Goal: Information Seeking & Learning: Learn about a topic

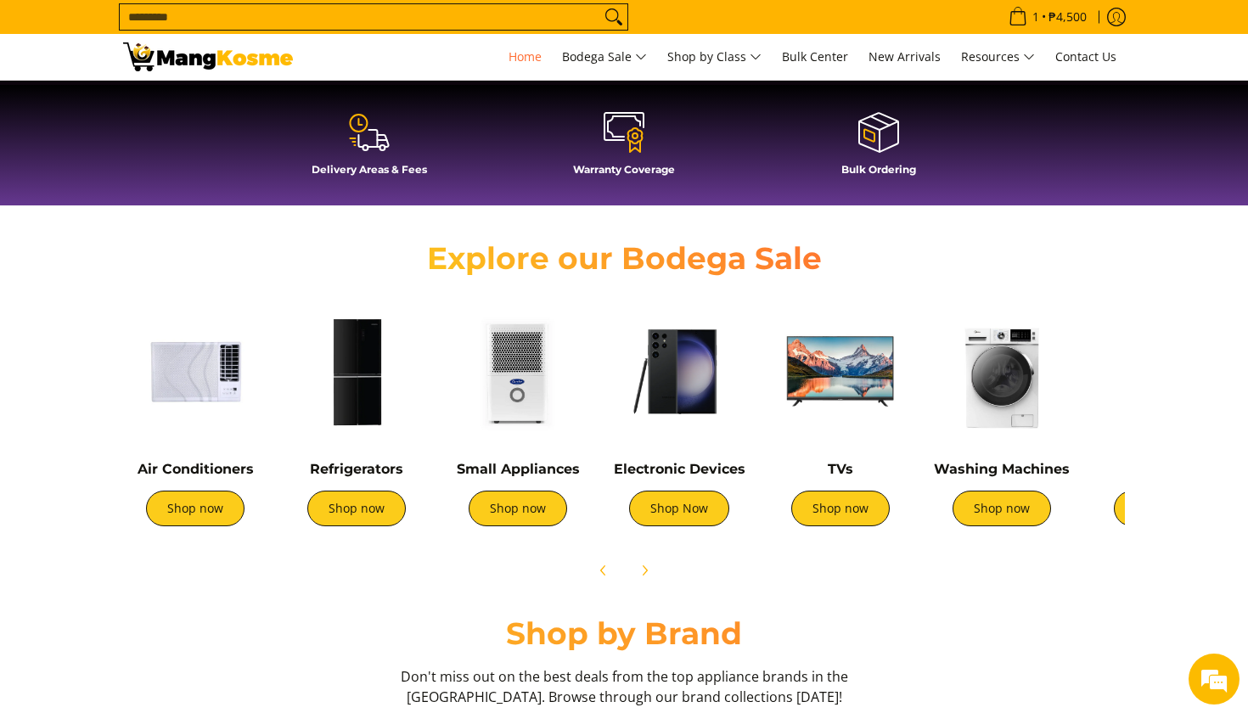
scroll to position [450, 0]
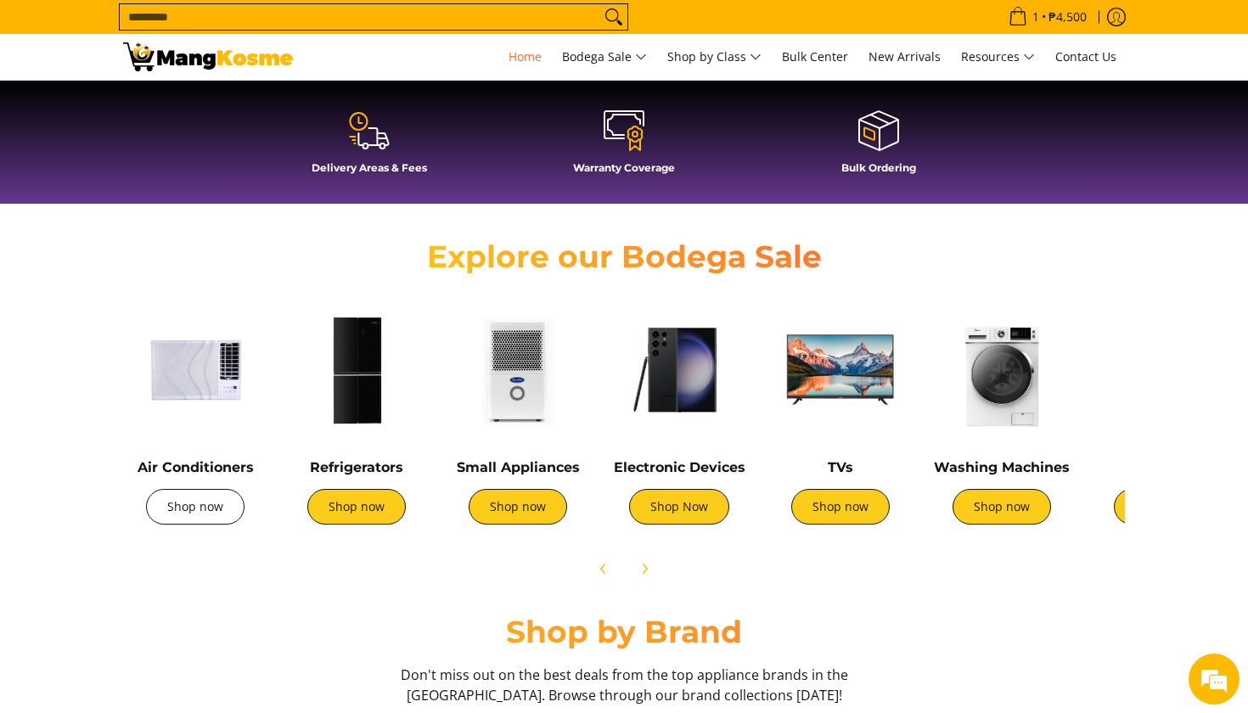
click at [197, 515] on link "Shop now" at bounding box center [195, 507] width 98 height 36
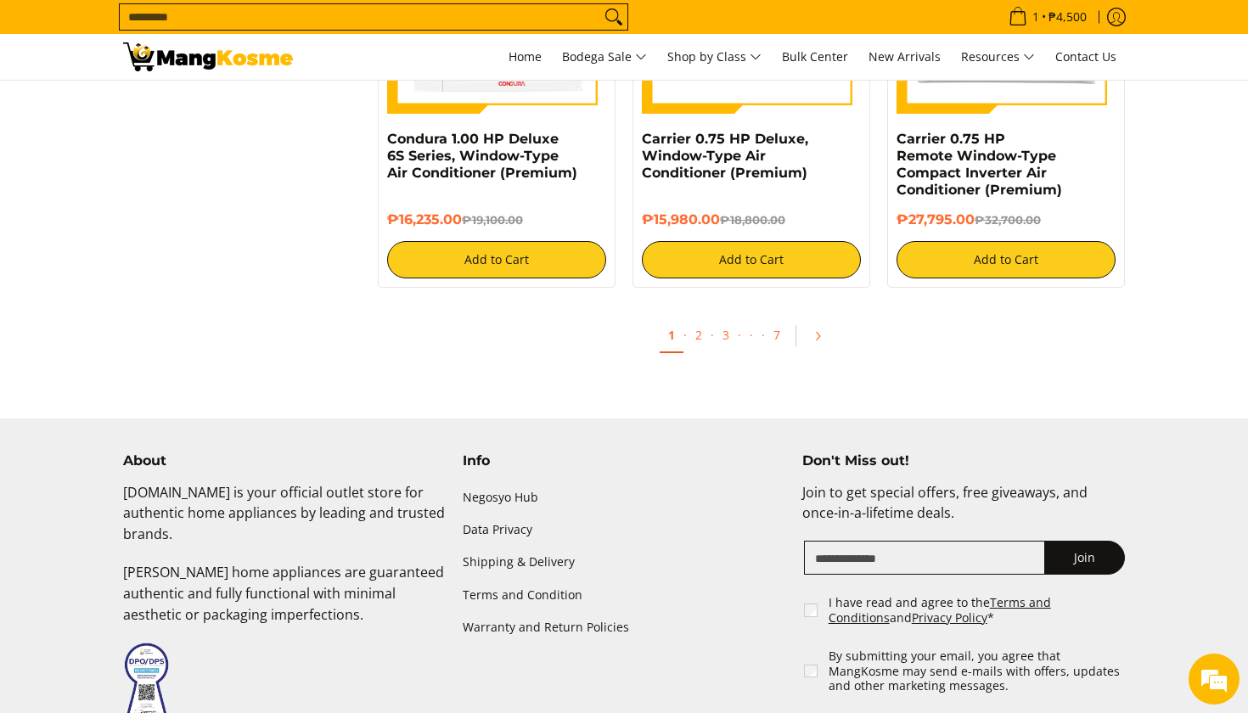
scroll to position [3480, 0]
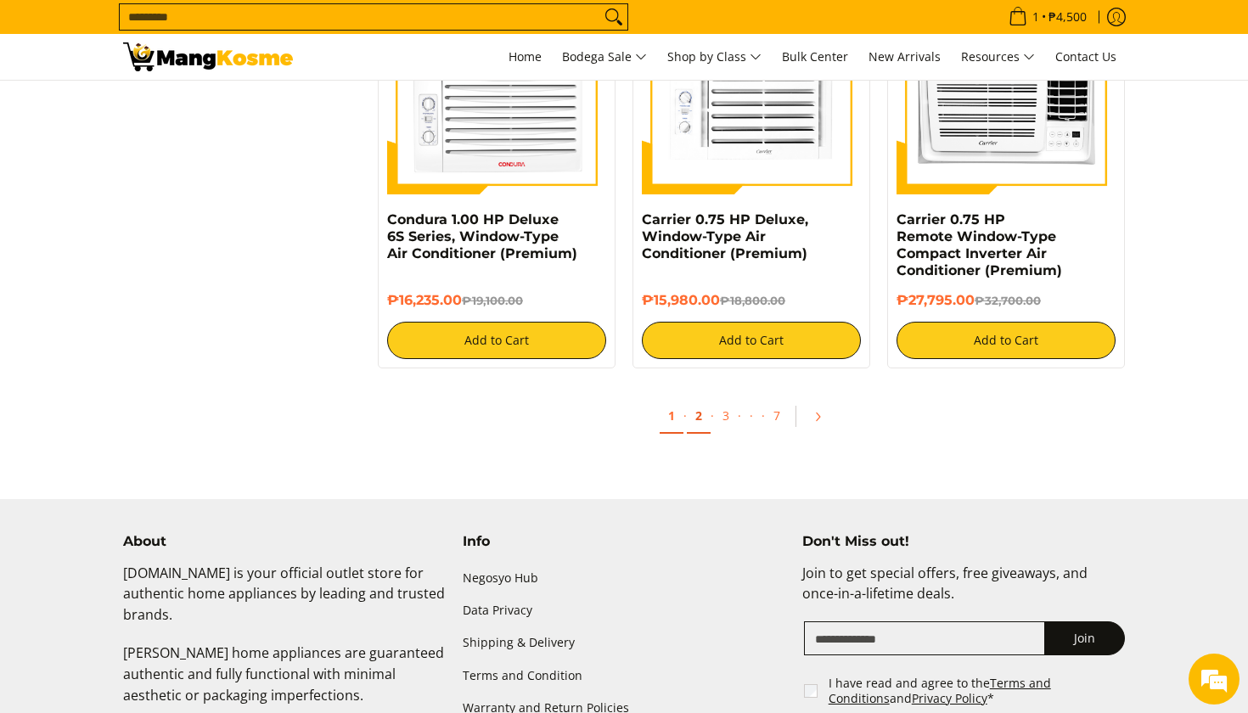
click at [695, 416] on link "2" at bounding box center [699, 416] width 24 height 35
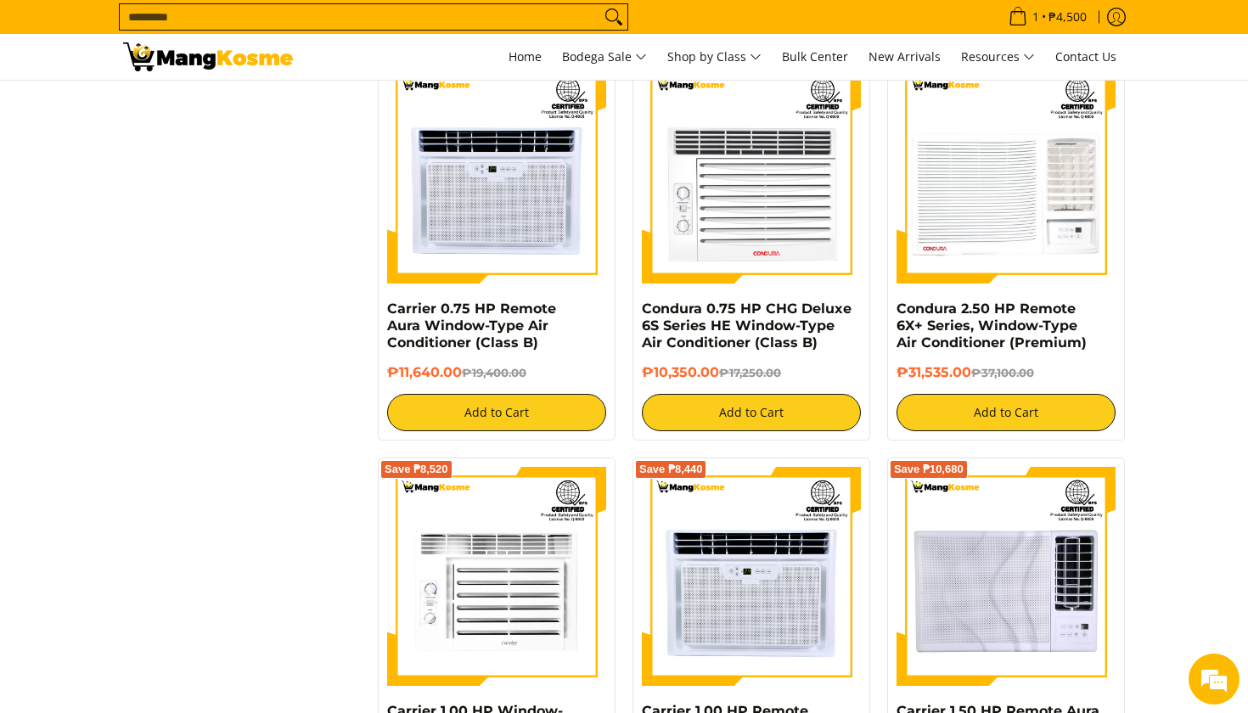
scroll to position [3262, 0]
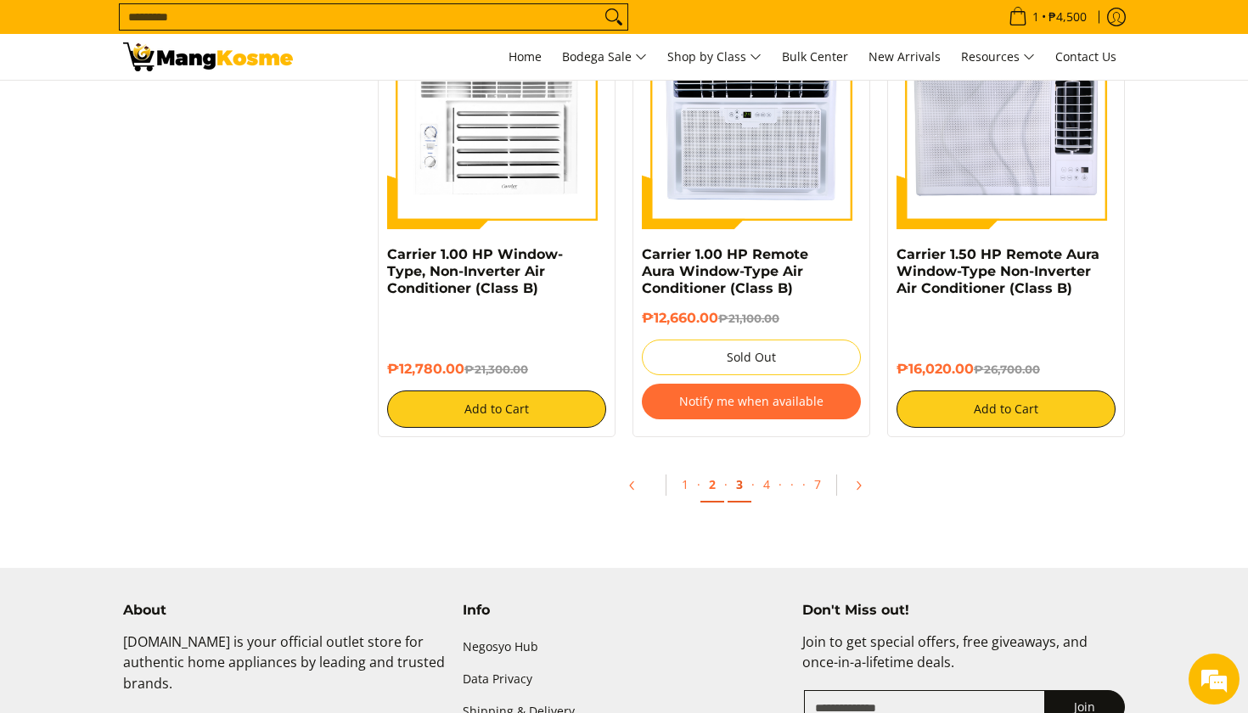
click at [737, 487] on link "3" at bounding box center [740, 485] width 24 height 35
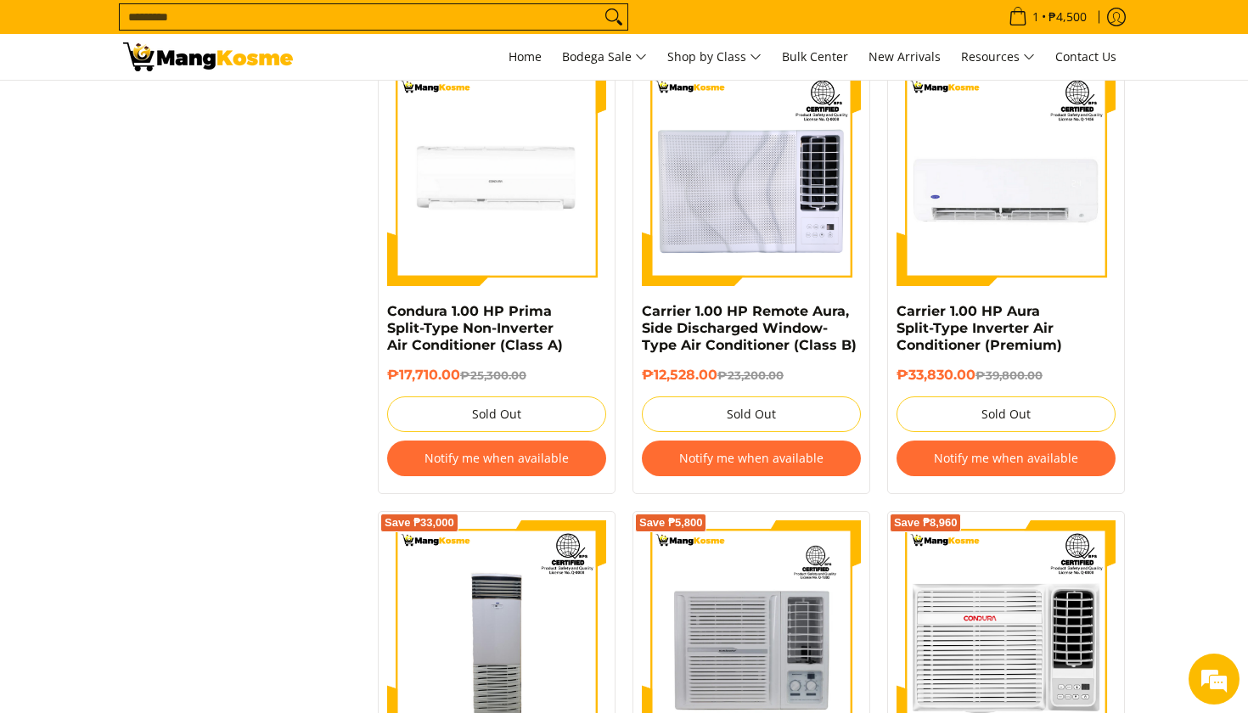
scroll to position [1897, 0]
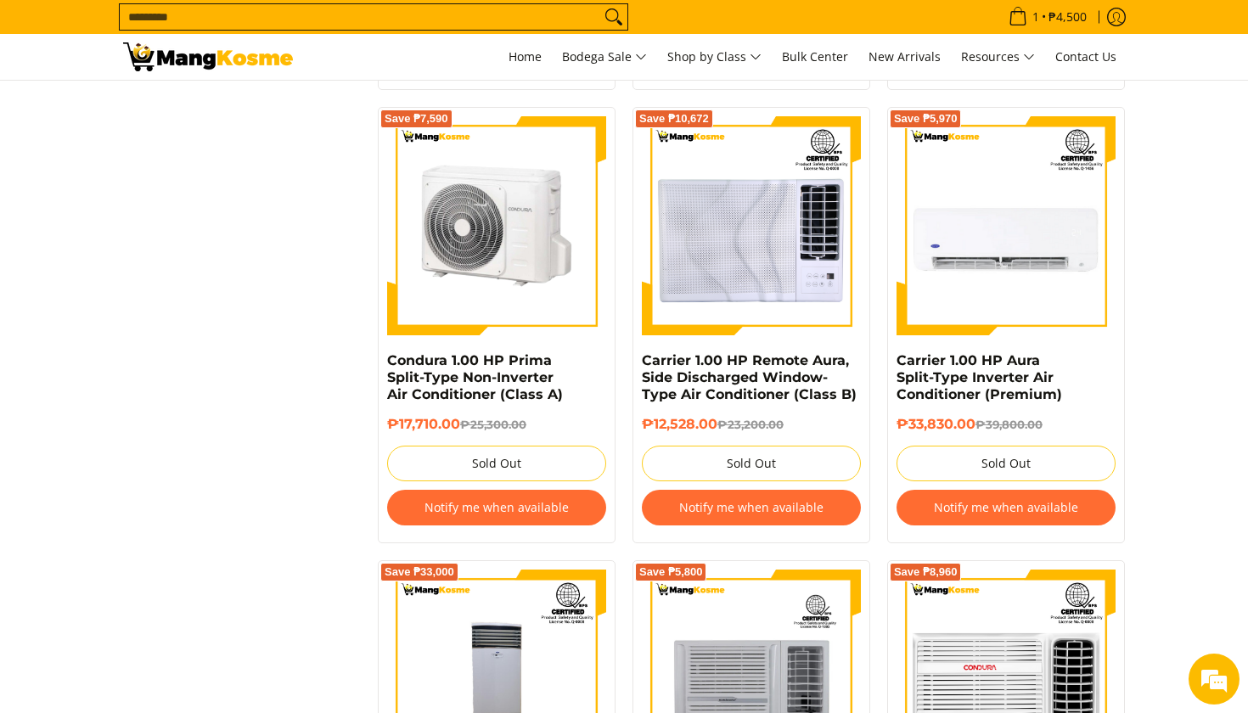
click at [463, 257] on img at bounding box center [496, 225] width 219 height 219
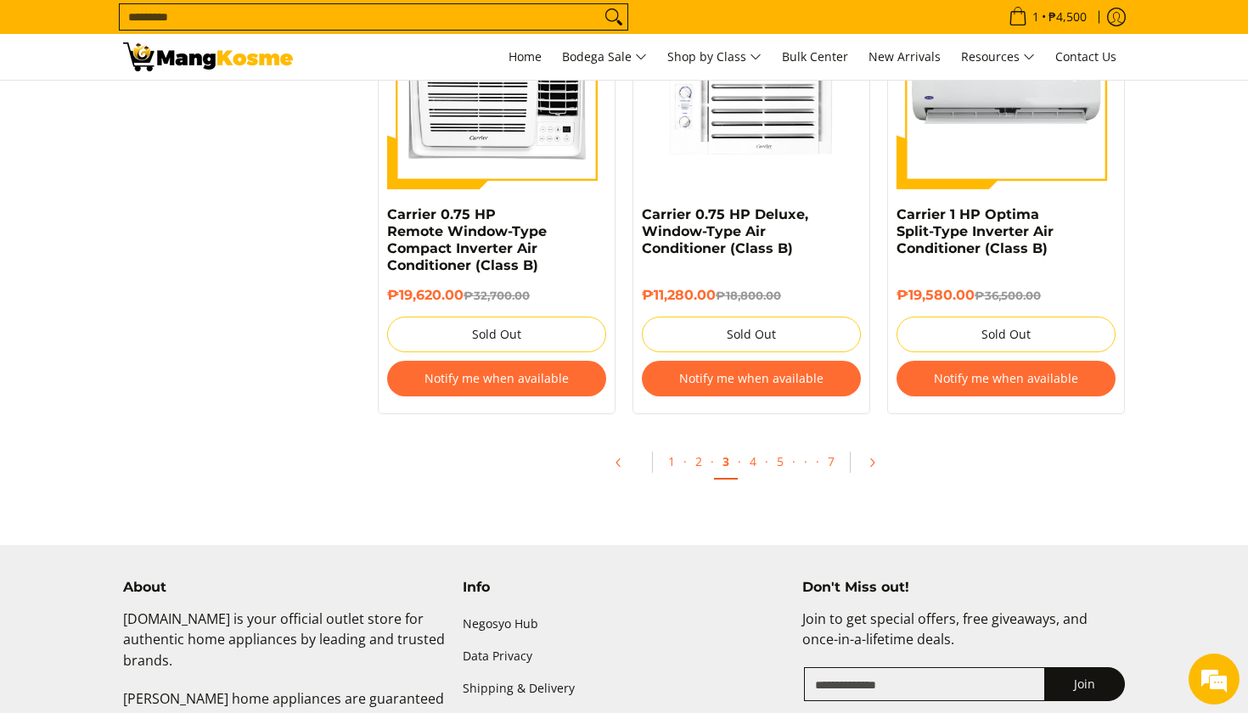
scroll to position [3405, 0]
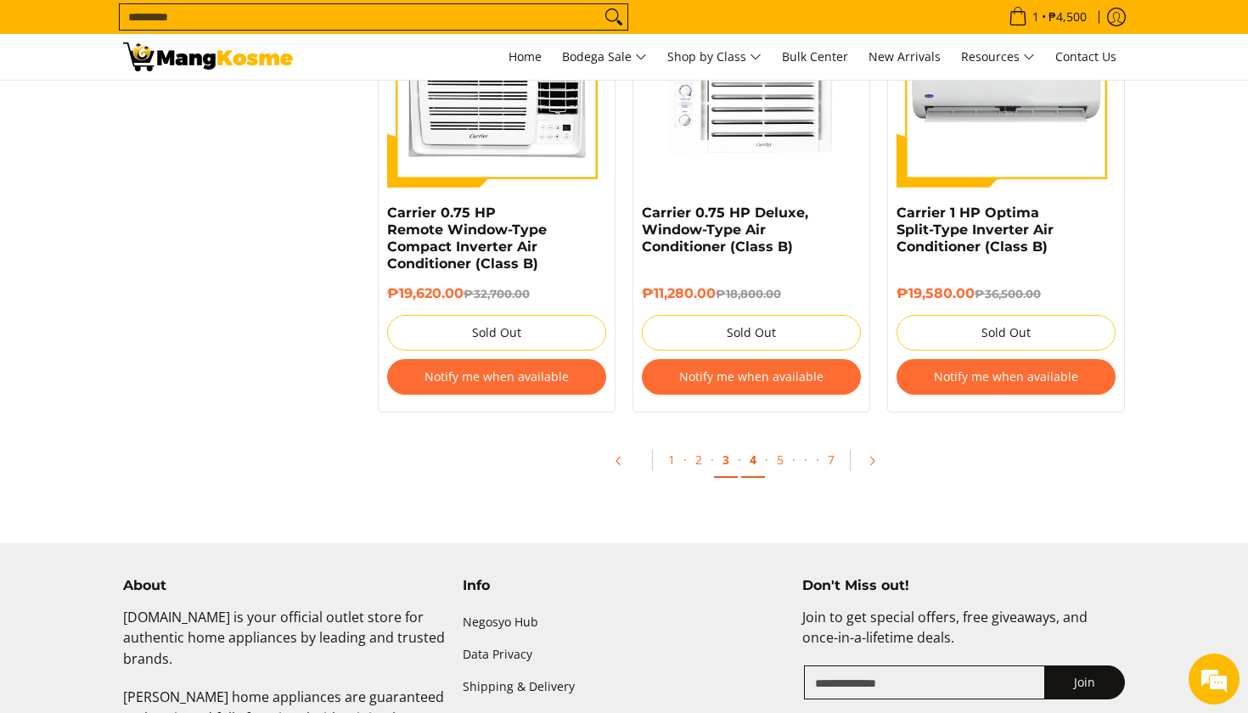
click at [756, 461] on link "4" at bounding box center [753, 460] width 24 height 35
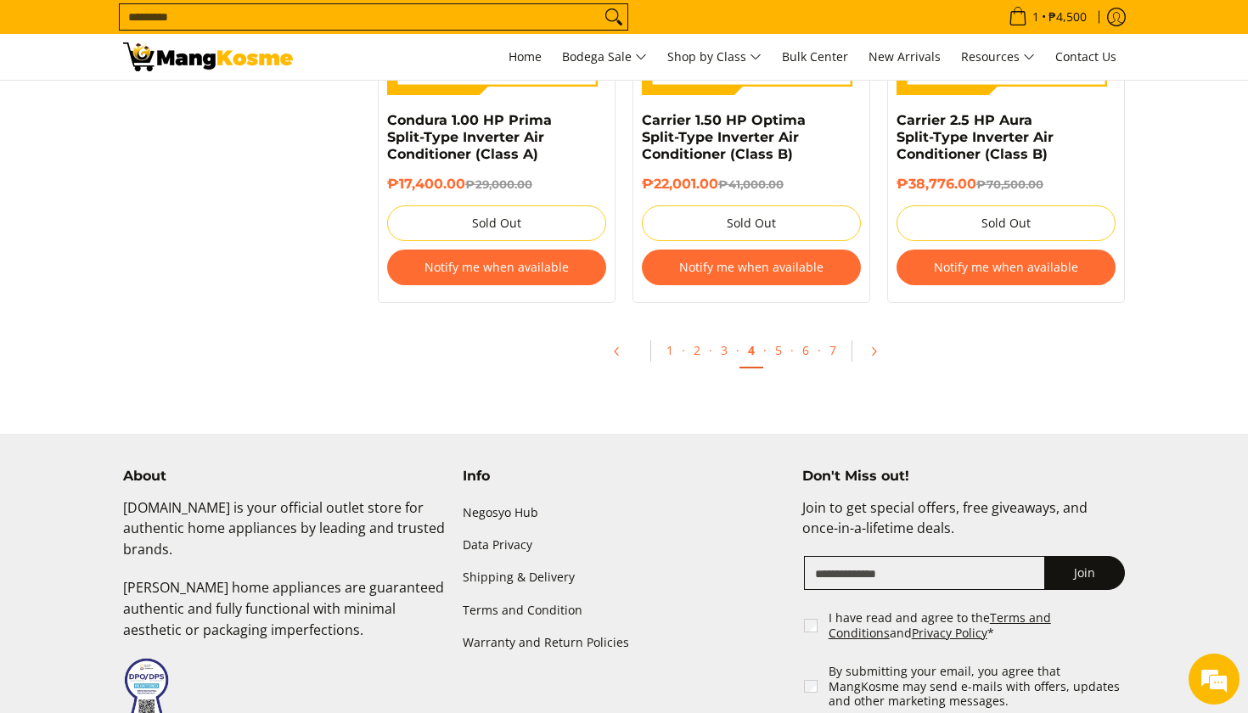
scroll to position [3687, 0]
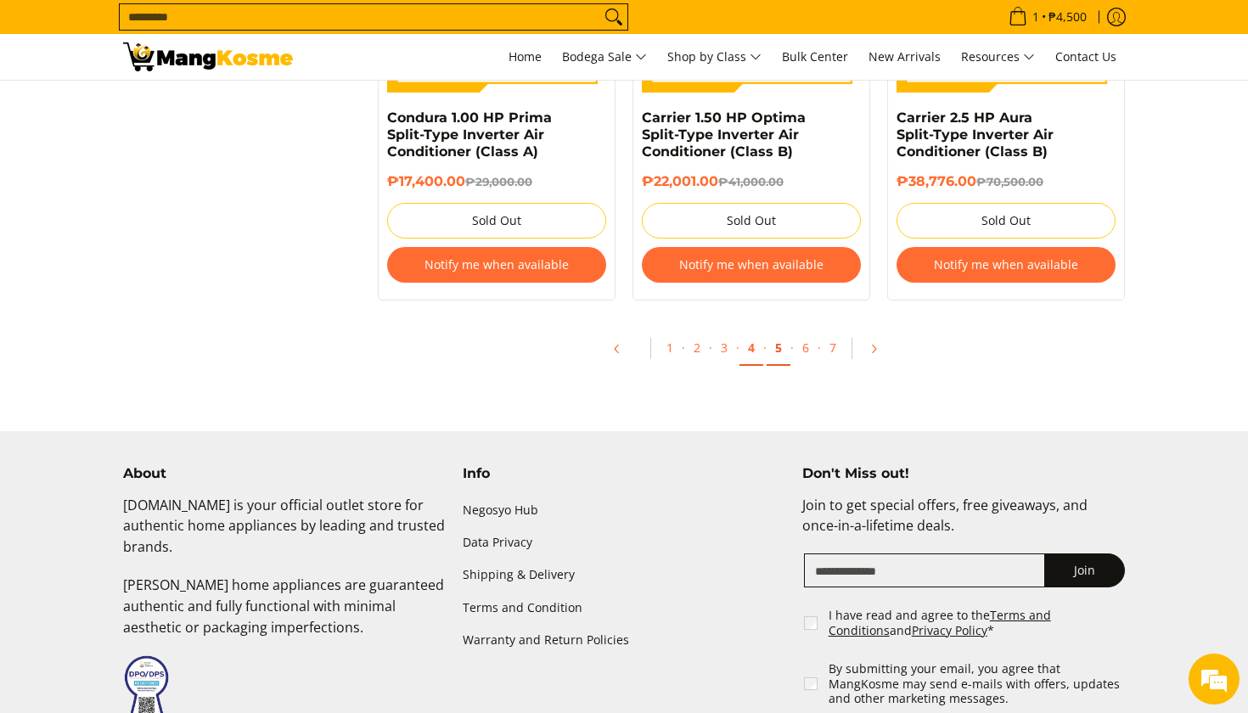
click at [774, 350] on link "5" at bounding box center [779, 348] width 24 height 35
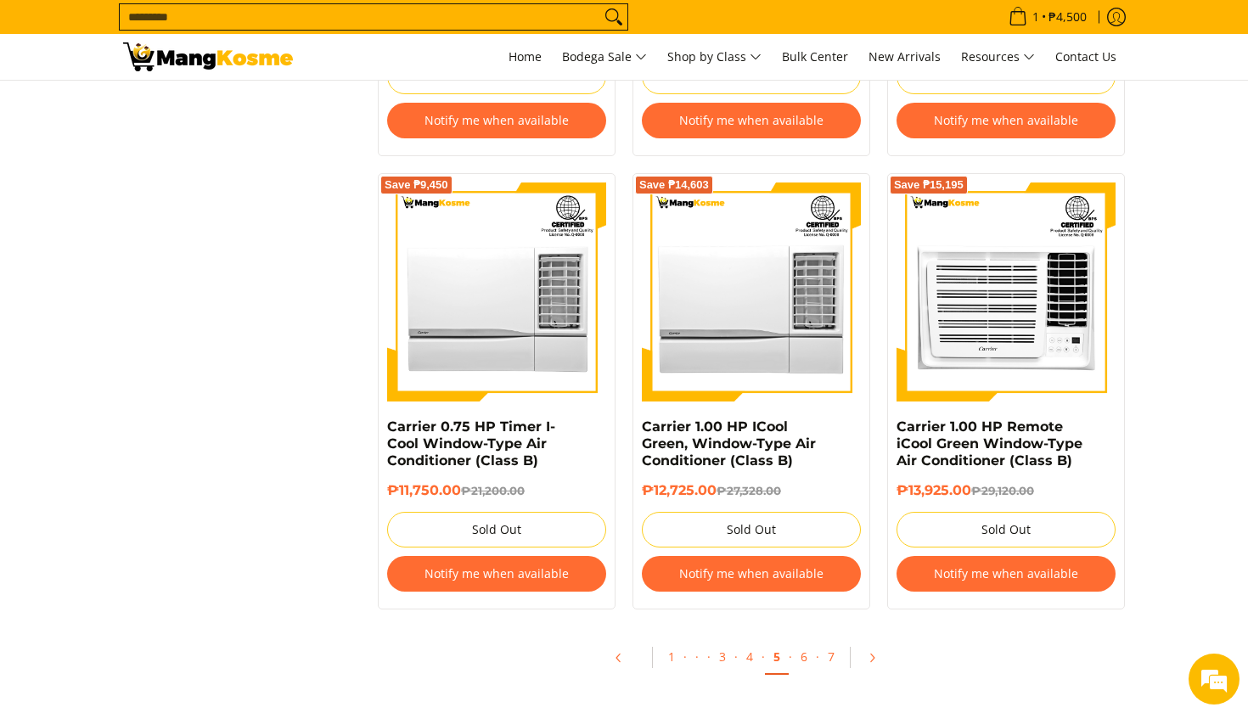
scroll to position [3380, 0]
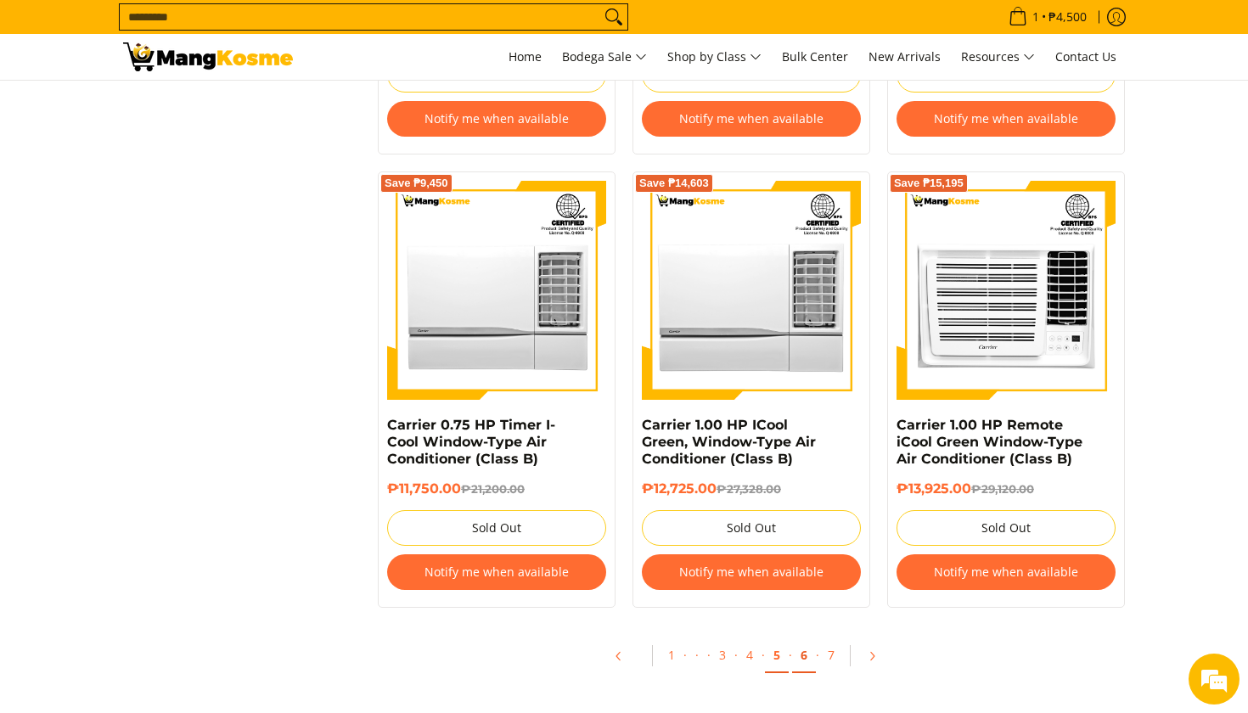
click at [801, 661] on link "6" at bounding box center [804, 656] width 24 height 35
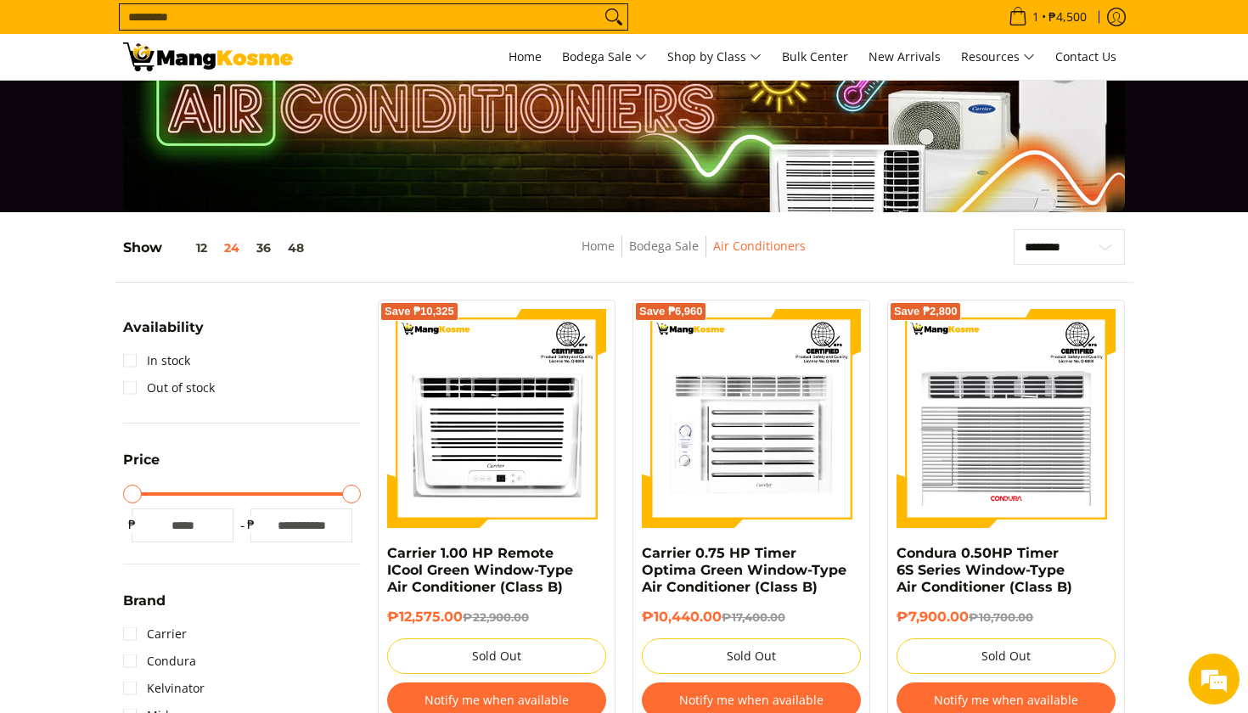
scroll to position [21, 0]
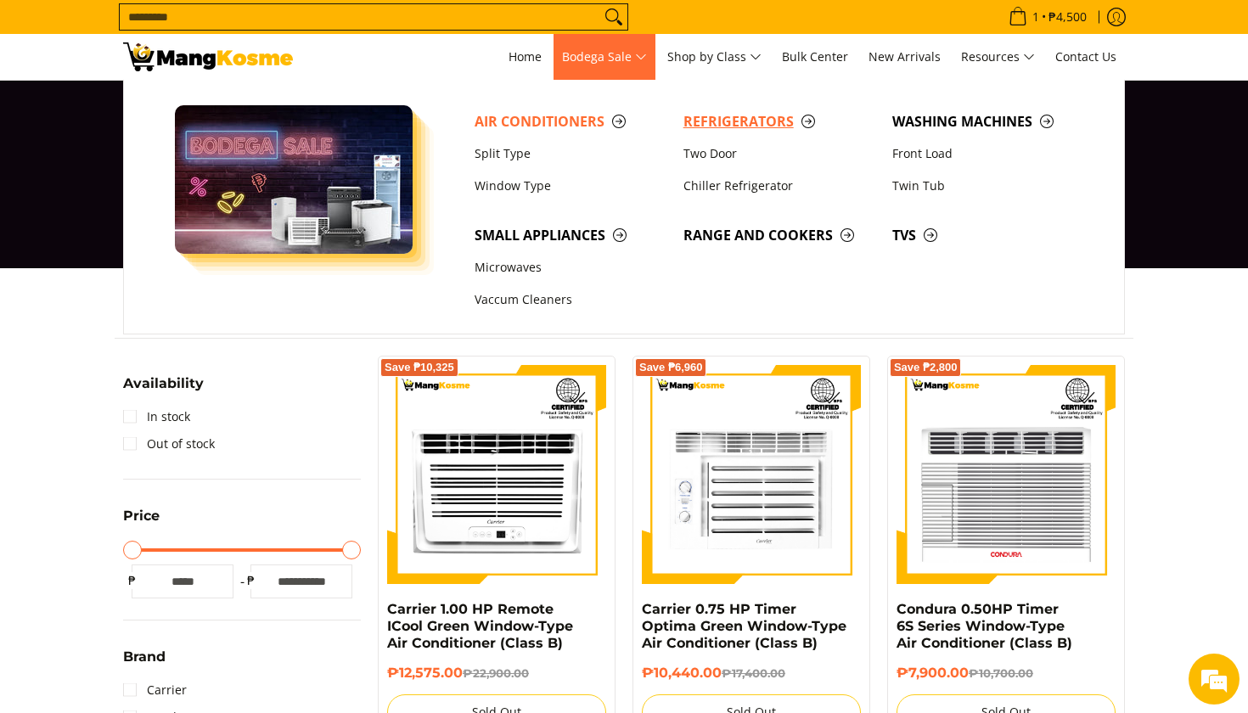
click at [705, 125] on span "Refrigerators" at bounding box center [780, 121] width 192 height 21
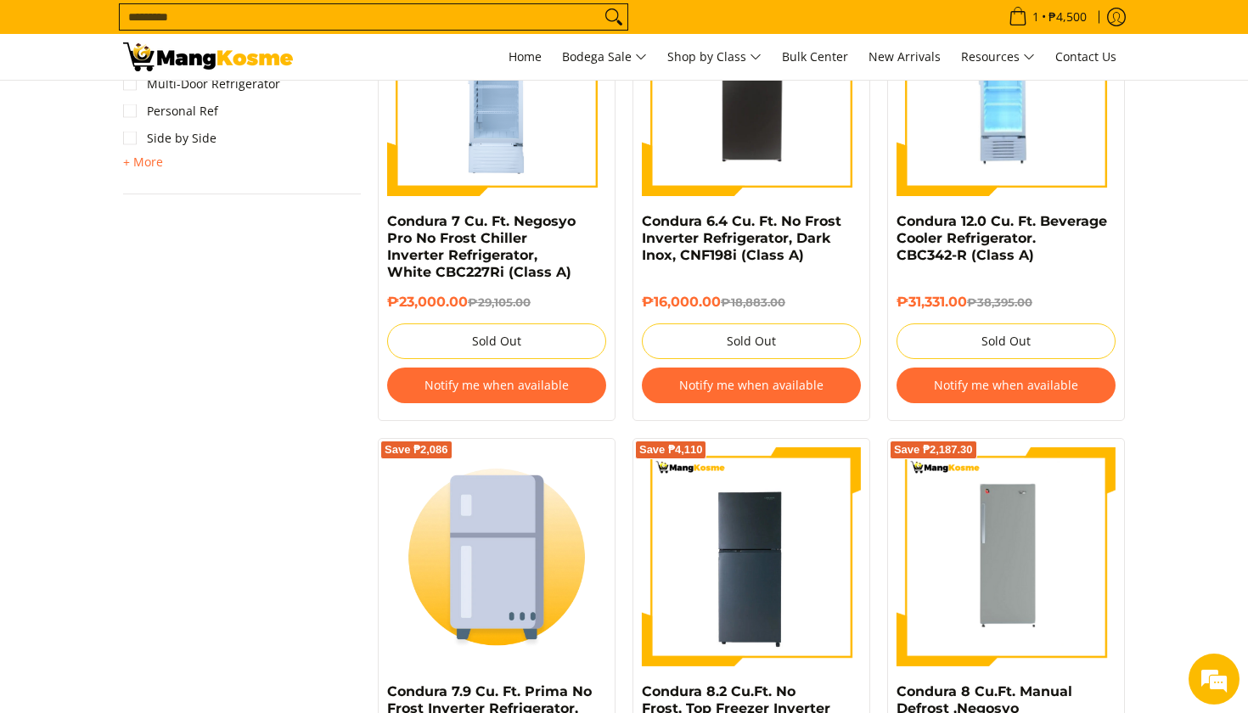
scroll to position [877, 0]
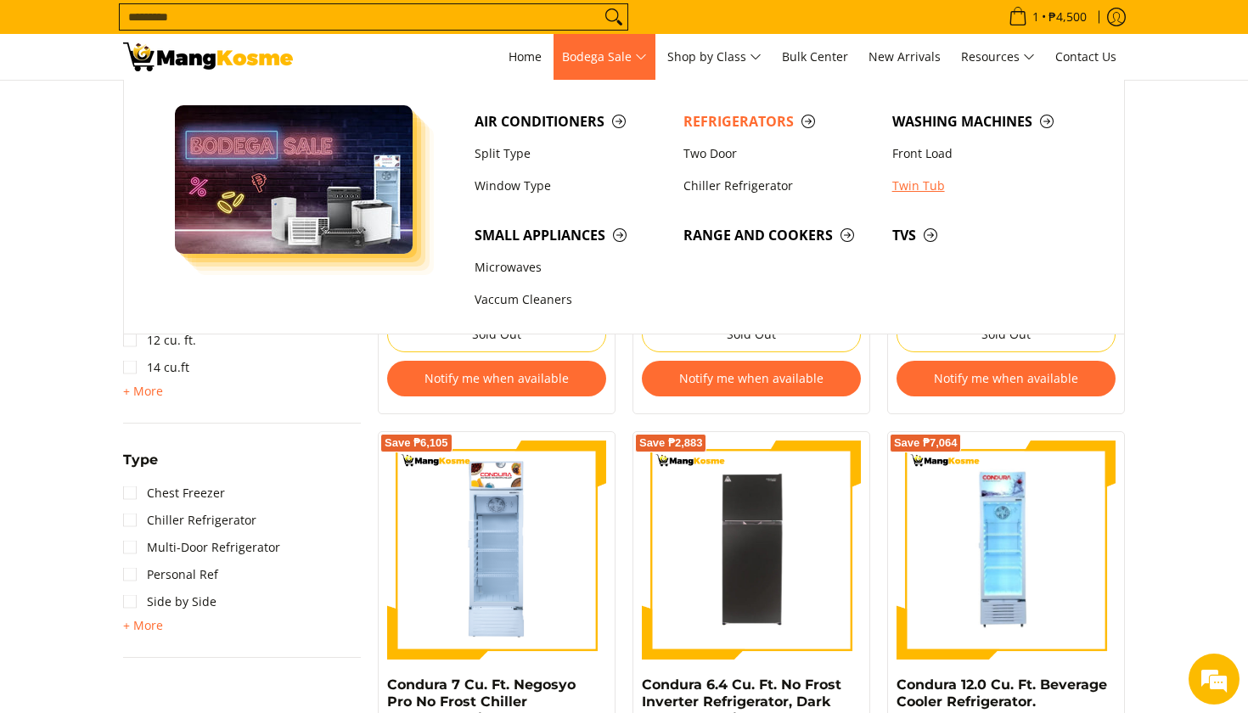
click at [903, 185] on link "Twin Tub" at bounding box center [988, 186] width 209 height 32
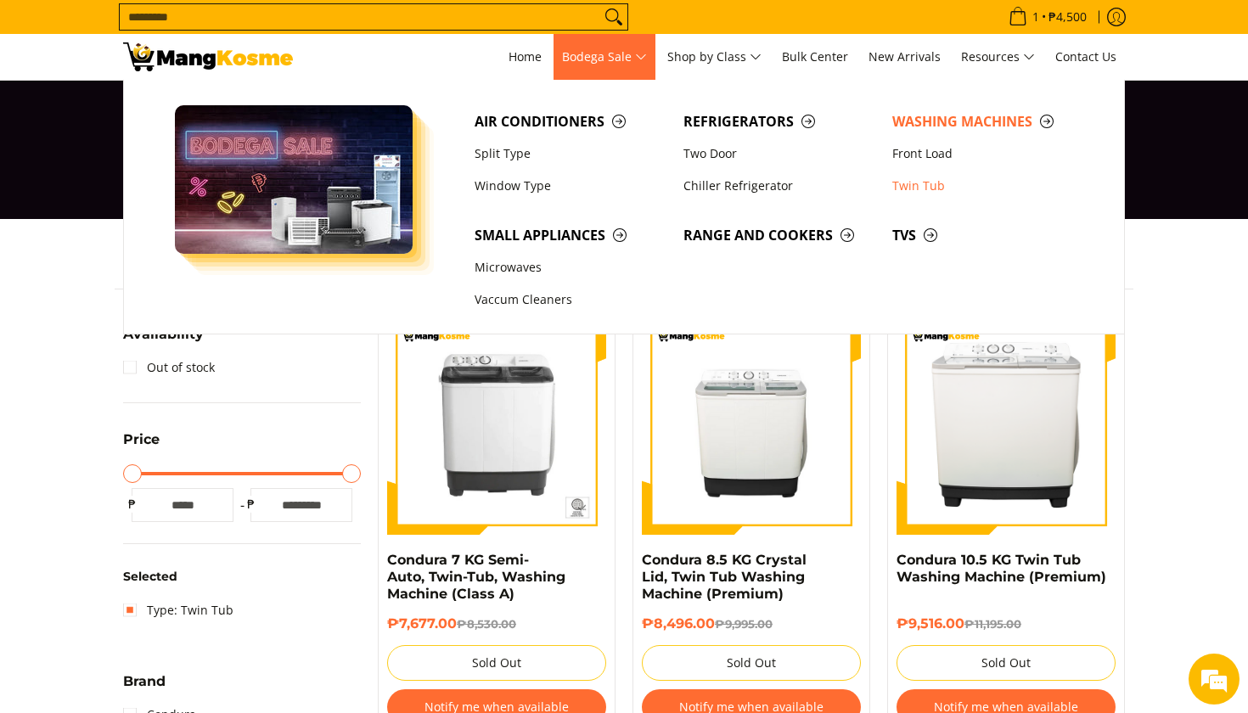
click at [643, 54] on span "Bodega Sale" at bounding box center [604, 57] width 85 height 21
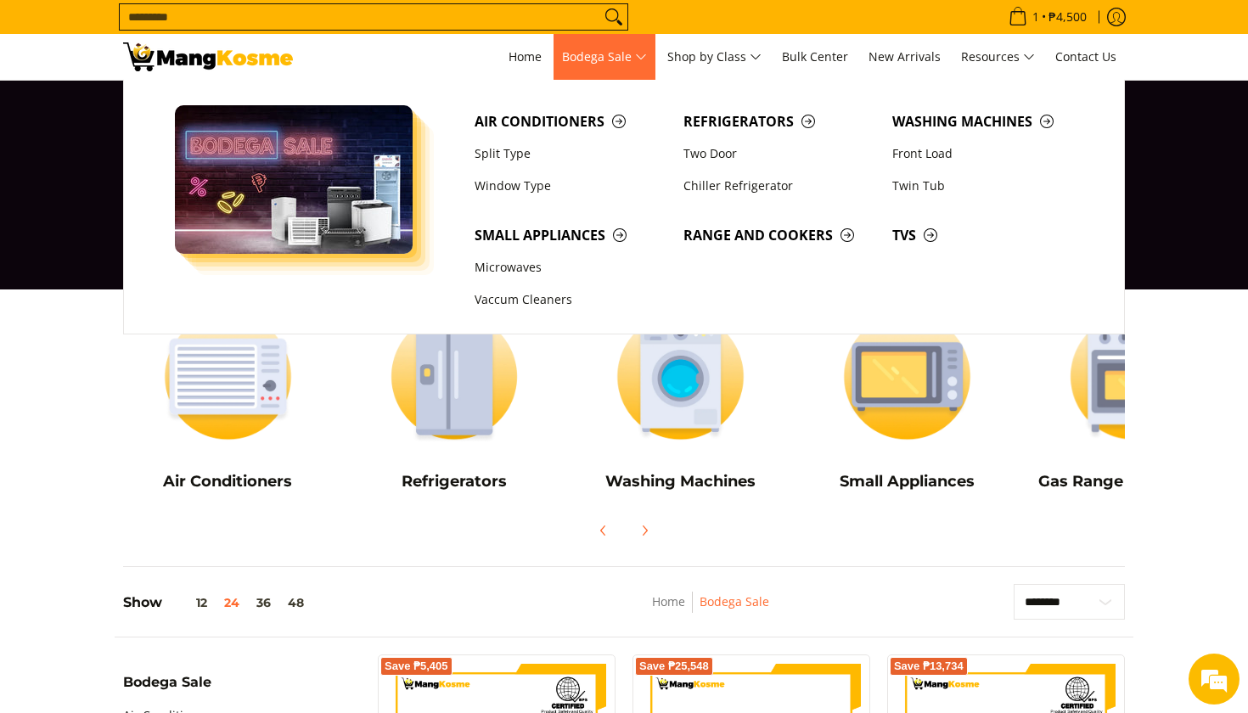
click at [616, 51] on span "Bodega Sale" at bounding box center [604, 57] width 85 height 21
click at [505, 268] on link "Microwaves" at bounding box center [570, 267] width 209 height 32
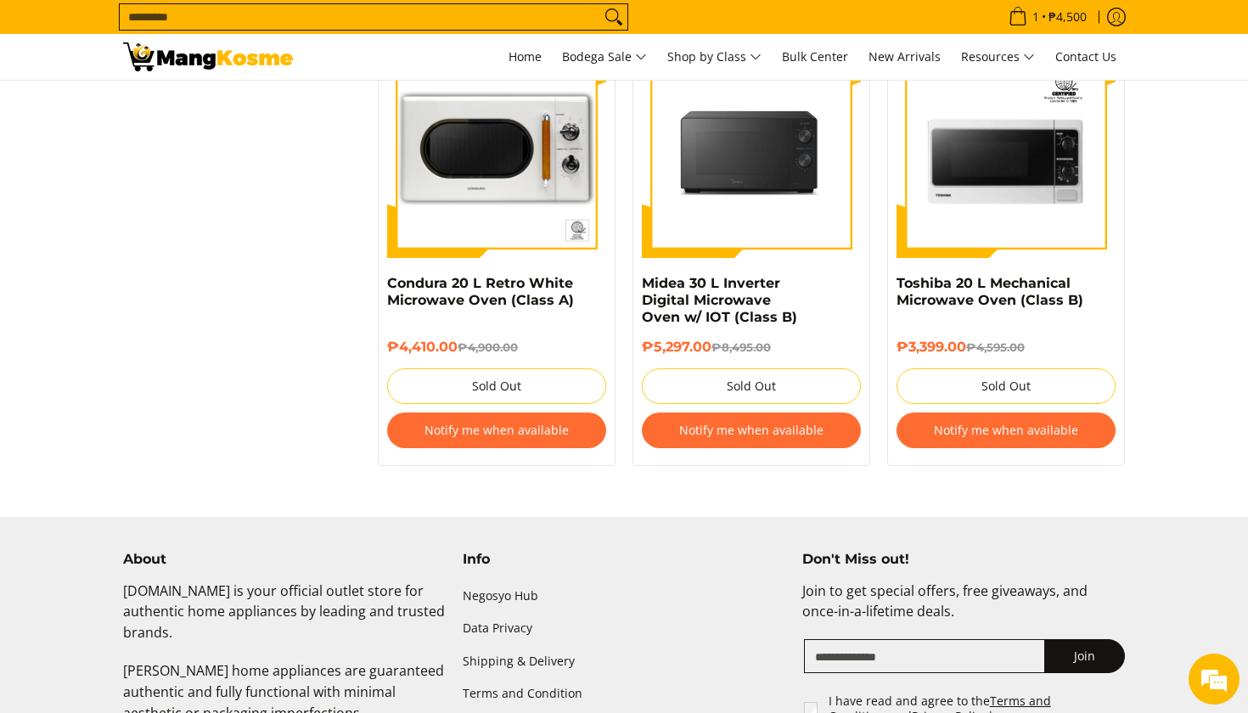
scroll to position [2150, 0]
